Goal: Information Seeking & Learning: Check status

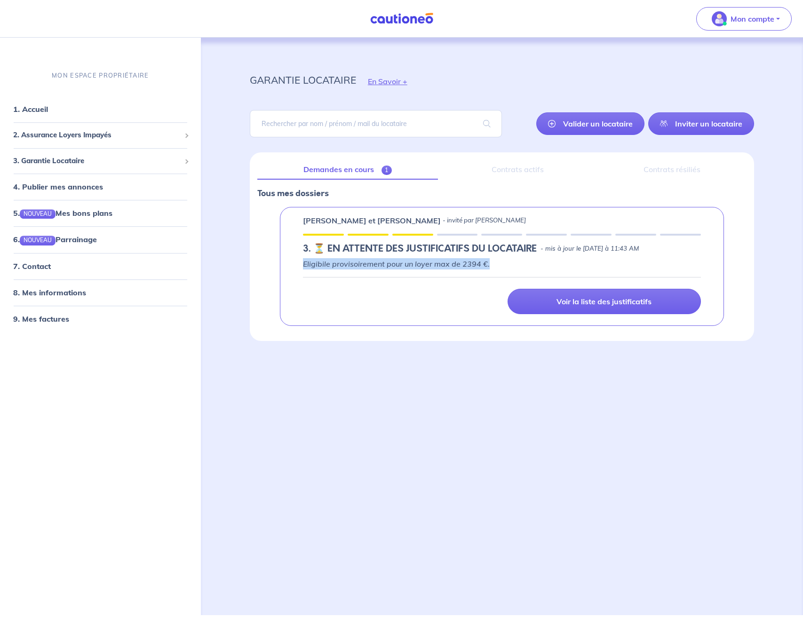
drag, startPoint x: 593, startPoint y: 255, endPoint x: 545, endPoint y: 261, distance: 48.3
click at [545, 261] on div "Doris LESUEUR et Tairiq VERGER - invité par Pascal Huynh 3. ⏳️️ EN ATTENTE DES …" at bounding box center [502, 266] width 444 height 119
click at [545, 261] on p "Eligibile provisoirement pour un loyer max de 2394 €." at bounding box center [502, 263] width 398 height 11
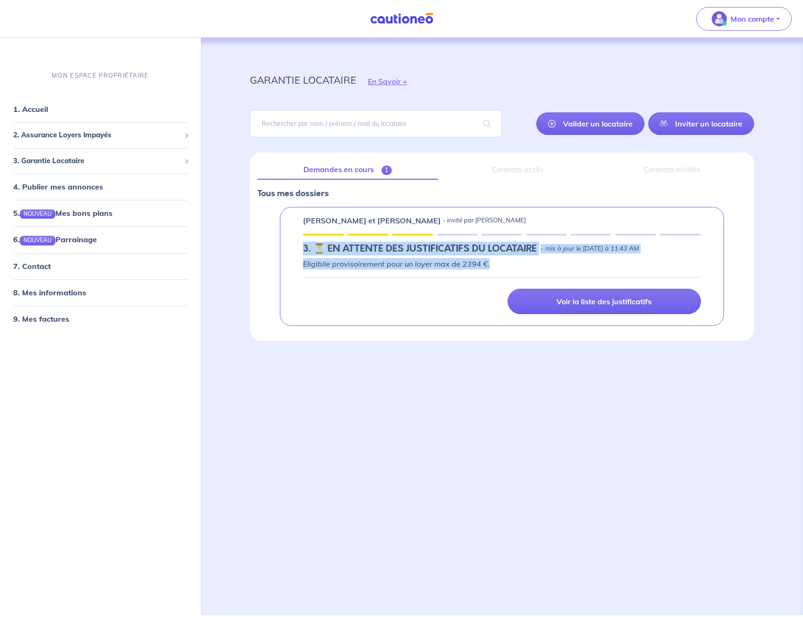
drag, startPoint x: 514, startPoint y: 264, endPoint x: 319, endPoint y: 255, distance: 195.0
click at [307, 254] on div "Doris LESUEUR et Tairiq VERGER - invité par Pascal Huynh 3. ⏳️️ EN ATTENTE DES …" at bounding box center [502, 266] width 444 height 119
click at [319, 255] on h5 "3. ⏳️️ EN ATTENTE DES JUSTIFICATIFS DU LOCATAIRE" at bounding box center [420, 248] width 234 height 11
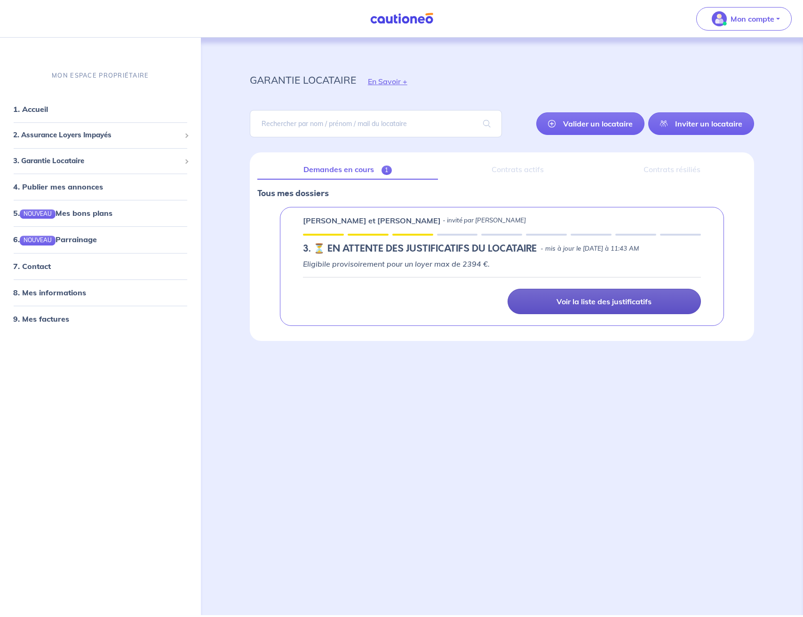
click at [605, 297] on p "Voir la liste des justificatifs" at bounding box center [604, 301] width 95 height 9
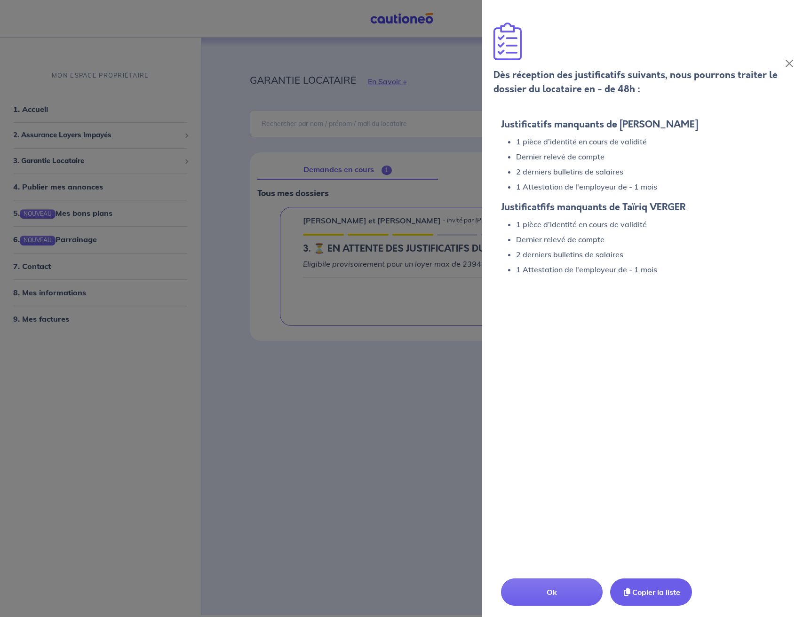
click at [645, 597] on button "Copier la liste" at bounding box center [651, 592] width 82 height 27
click at [285, 453] on div at bounding box center [401, 308] width 803 height 617
